Goal: Information Seeking & Learning: Learn about a topic

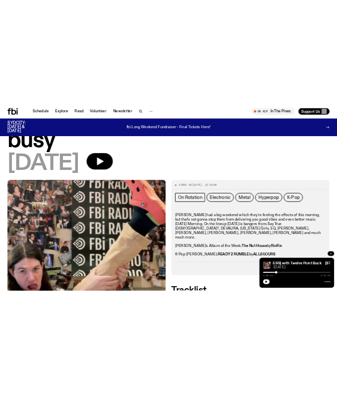
scroll to position [128, 0]
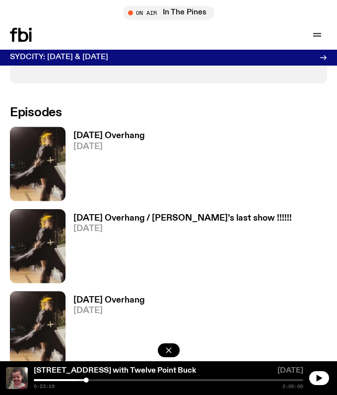
scroll to position [446, 0]
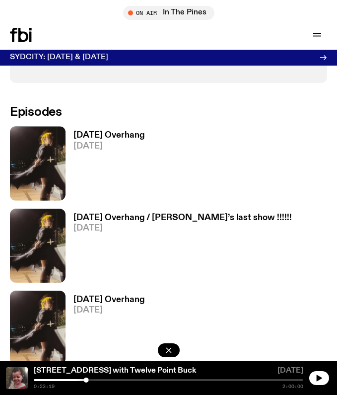
click at [104, 145] on span "[DATE]" at bounding box center [110, 146] width 72 height 8
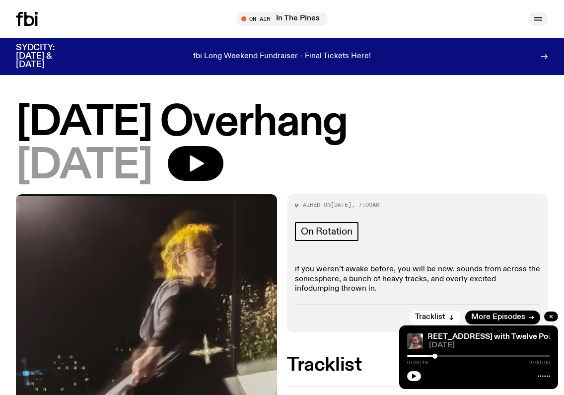
click at [337, 18] on icon "button" at bounding box center [539, 19] width 12 height 12
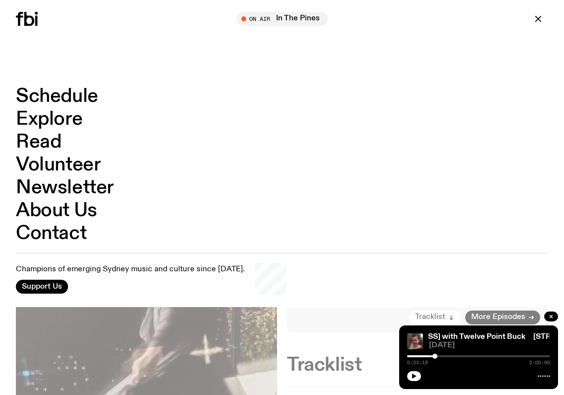
click at [72, 90] on link "Schedule" at bounding box center [57, 96] width 82 height 19
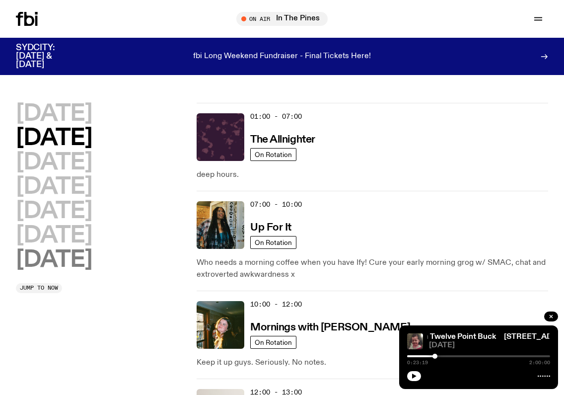
click at [70, 258] on h2 "[DATE]" at bounding box center [54, 260] width 76 height 22
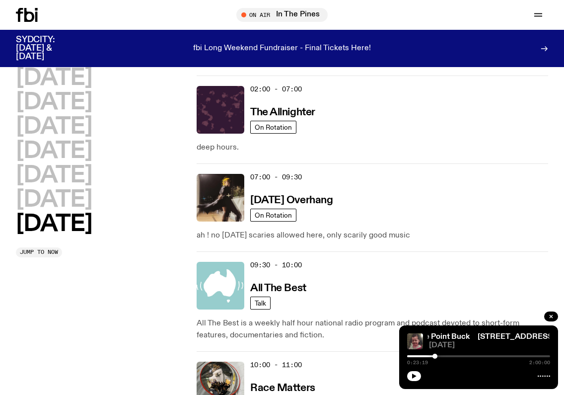
scroll to position [108, 0]
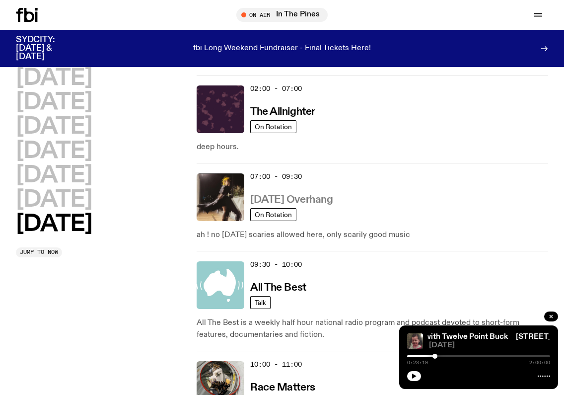
click at [291, 199] on h3 "[DATE] Overhang" at bounding box center [291, 200] width 82 height 10
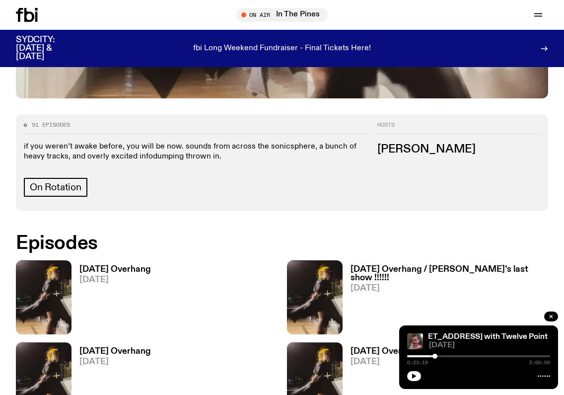
scroll to position [347, 0]
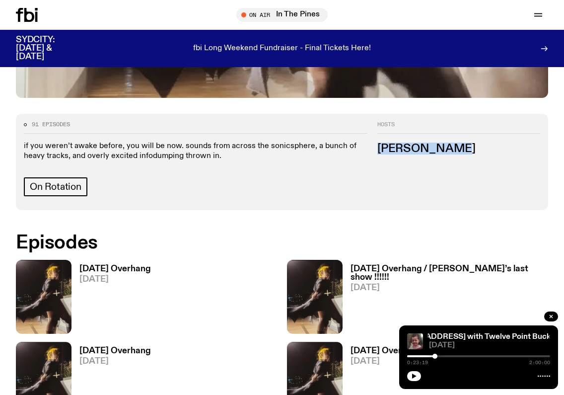
drag, startPoint x: 378, startPoint y: 147, endPoint x: 455, endPoint y: 147, distance: 77.0
click at [337, 147] on h3 "[PERSON_NAME]" at bounding box center [459, 149] width 163 height 11
copy h3 "[PERSON_NAME]"
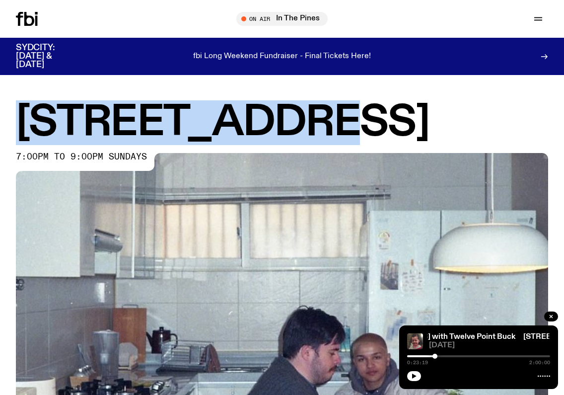
drag, startPoint x: 18, startPoint y: 112, endPoint x: 350, endPoint y: 127, distance: 332.2
click at [350, 127] on h1 "[STREET_ADDRESS]" at bounding box center [282, 123] width 533 height 40
copy h1 "[STREET_ADDRESS]"
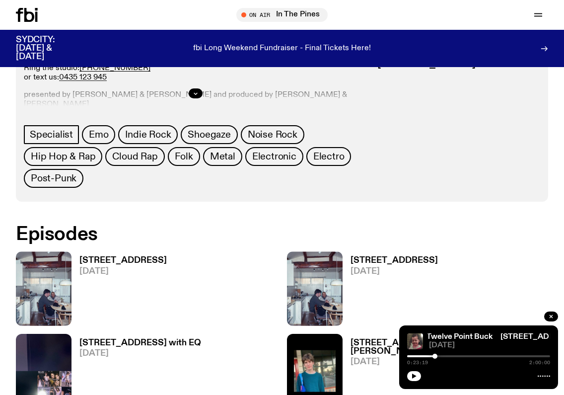
scroll to position [444, 0]
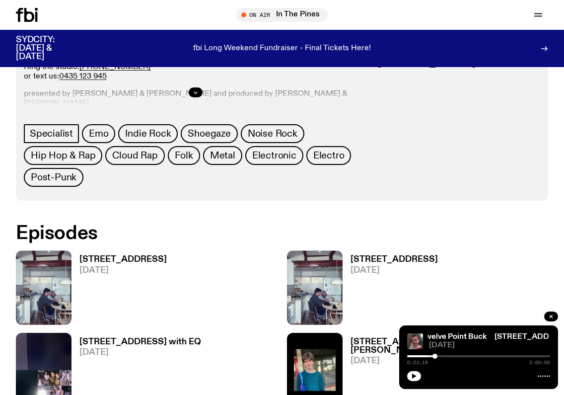
click at [198, 87] on div at bounding box center [196, 93] width 344 height 32
click at [195, 88] on button "button" at bounding box center [196, 92] width 14 height 10
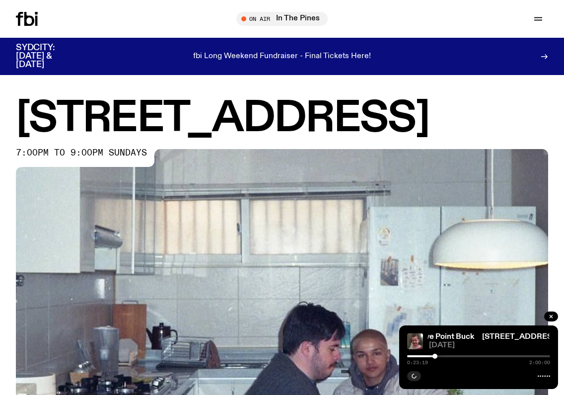
scroll to position [0, 0]
